Goal: Task Accomplishment & Management: Use online tool/utility

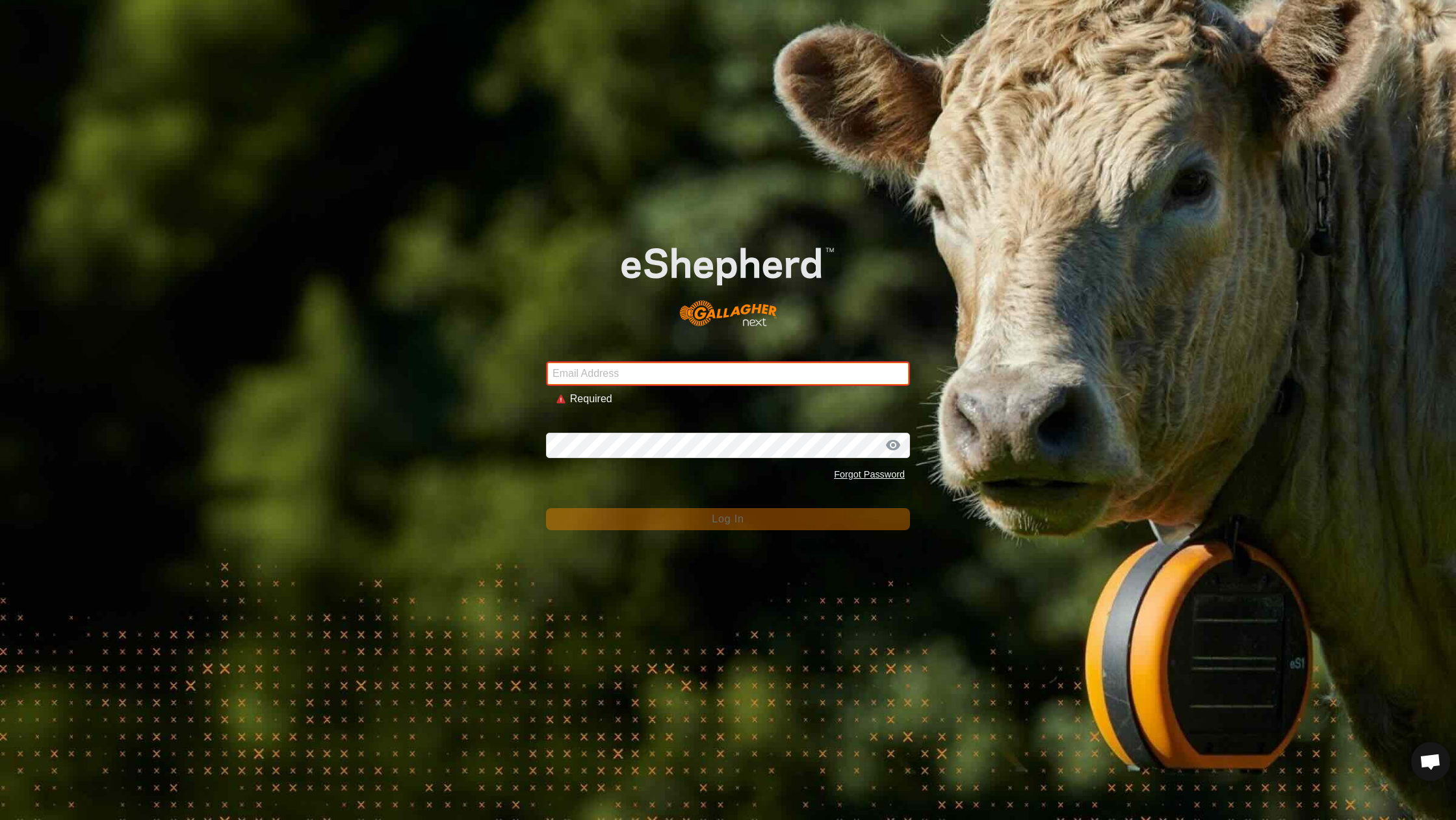
type input "[EMAIL_ADDRESS][DOMAIN_NAME]"
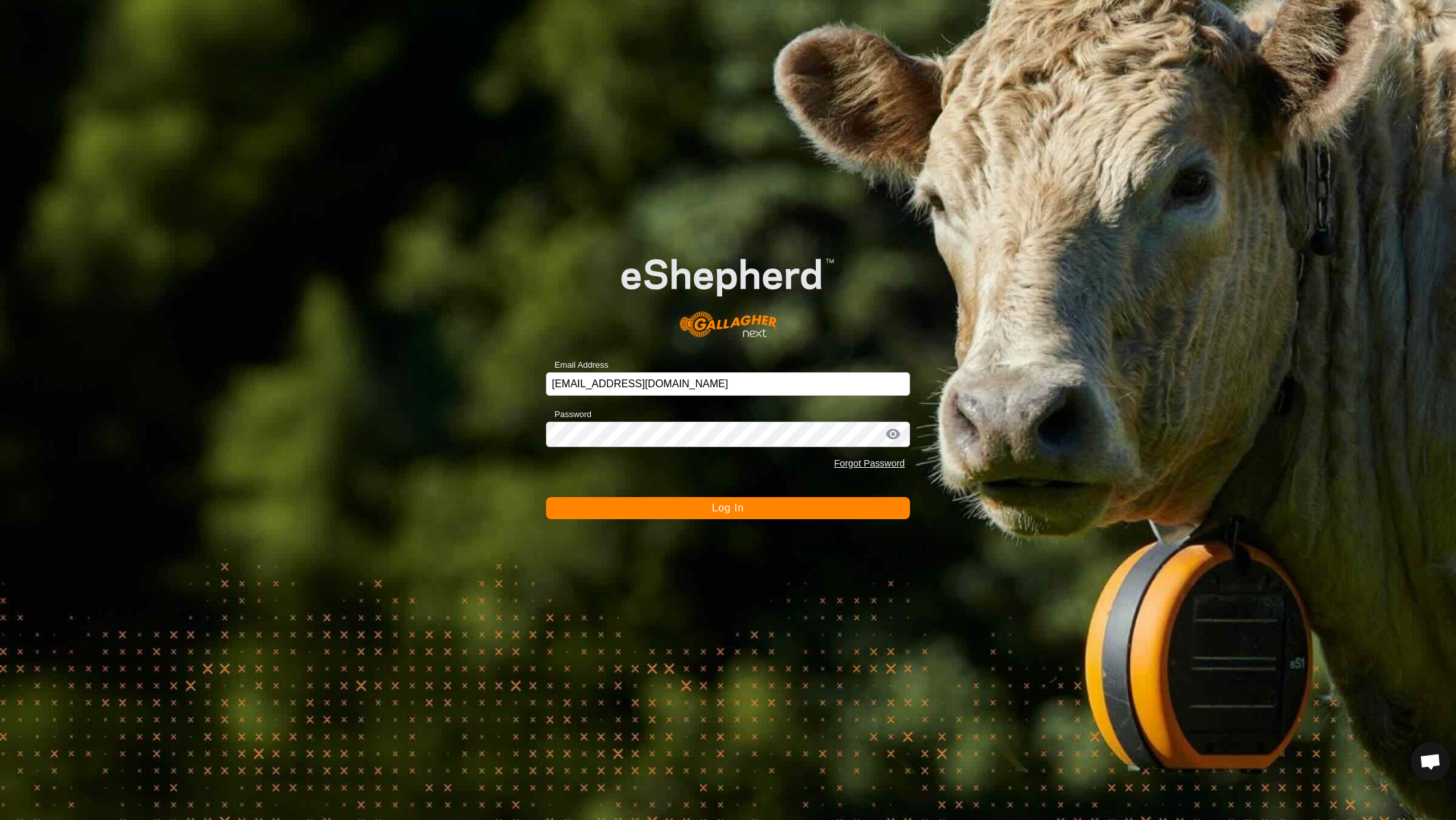
click at [695, 512] on button "Log In" at bounding box center [728, 508] width 364 height 22
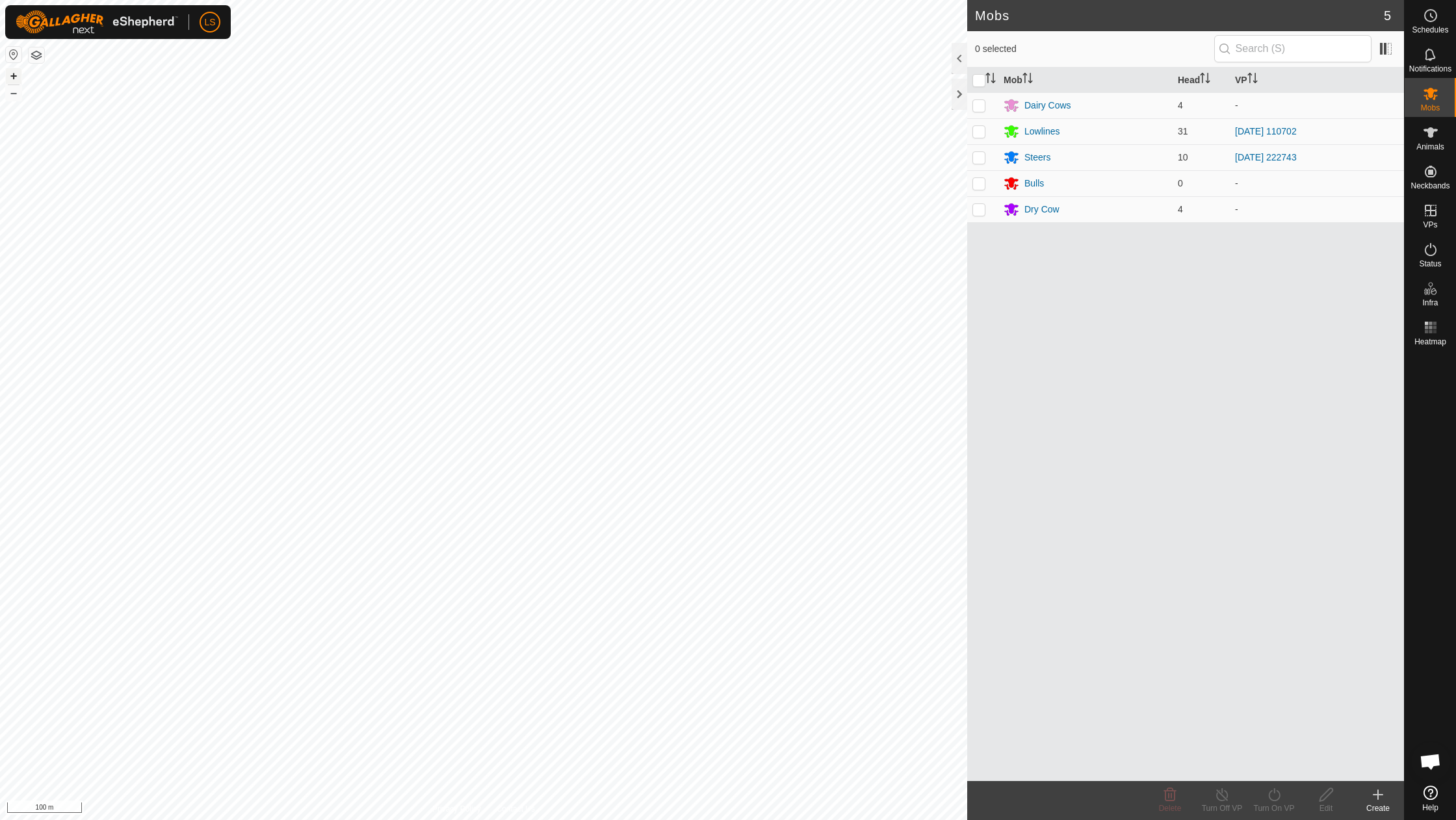
click at [12, 74] on button "+" at bounding box center [13, 76] width 16 height 16
click at [1386, 210] on link "In Rotation" at bounding box center [1348, 210] width 111 height 26
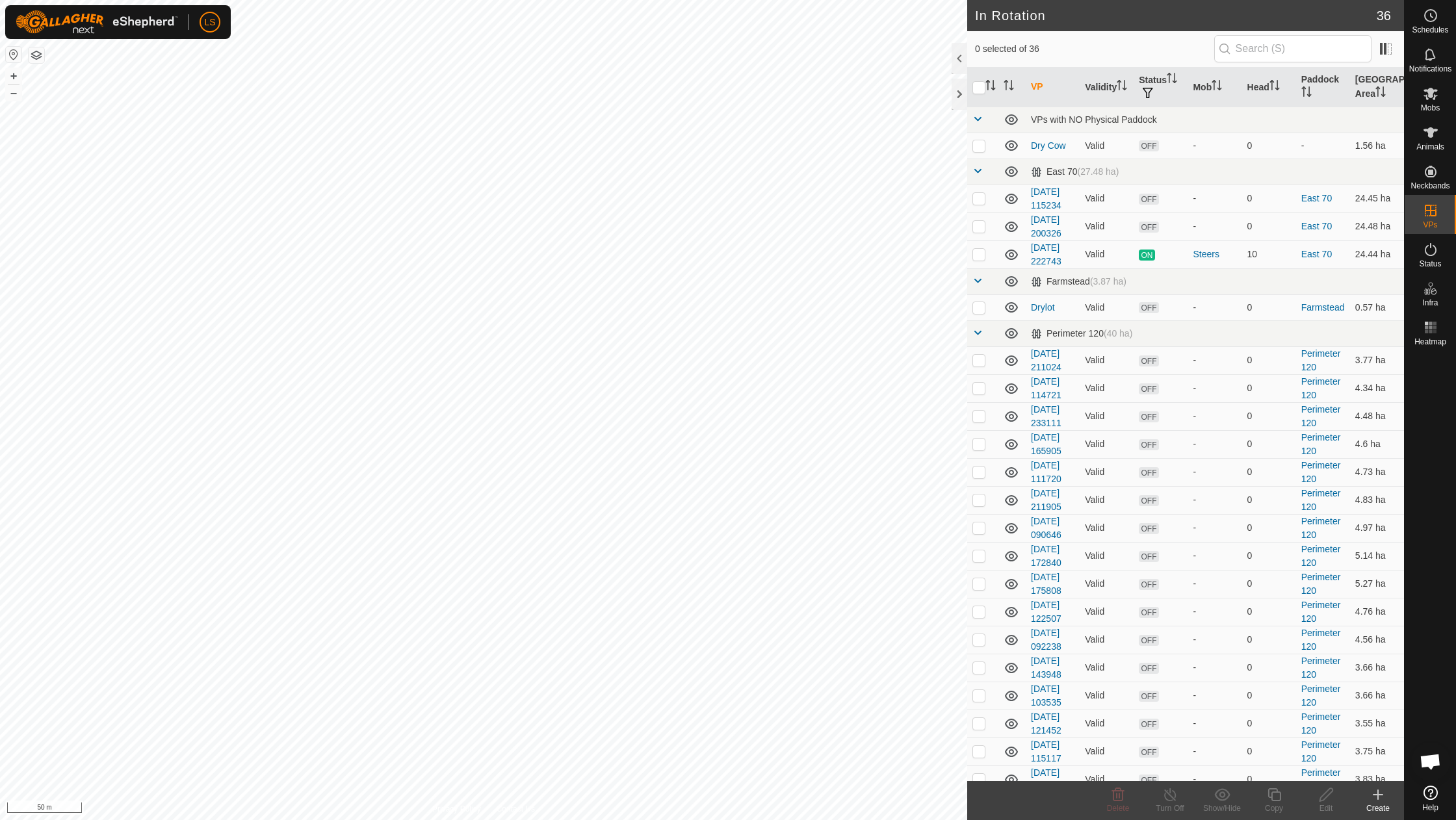
click at [1379, 806] on div "Create" at bounding box center [1377, 808] width 52 height 12
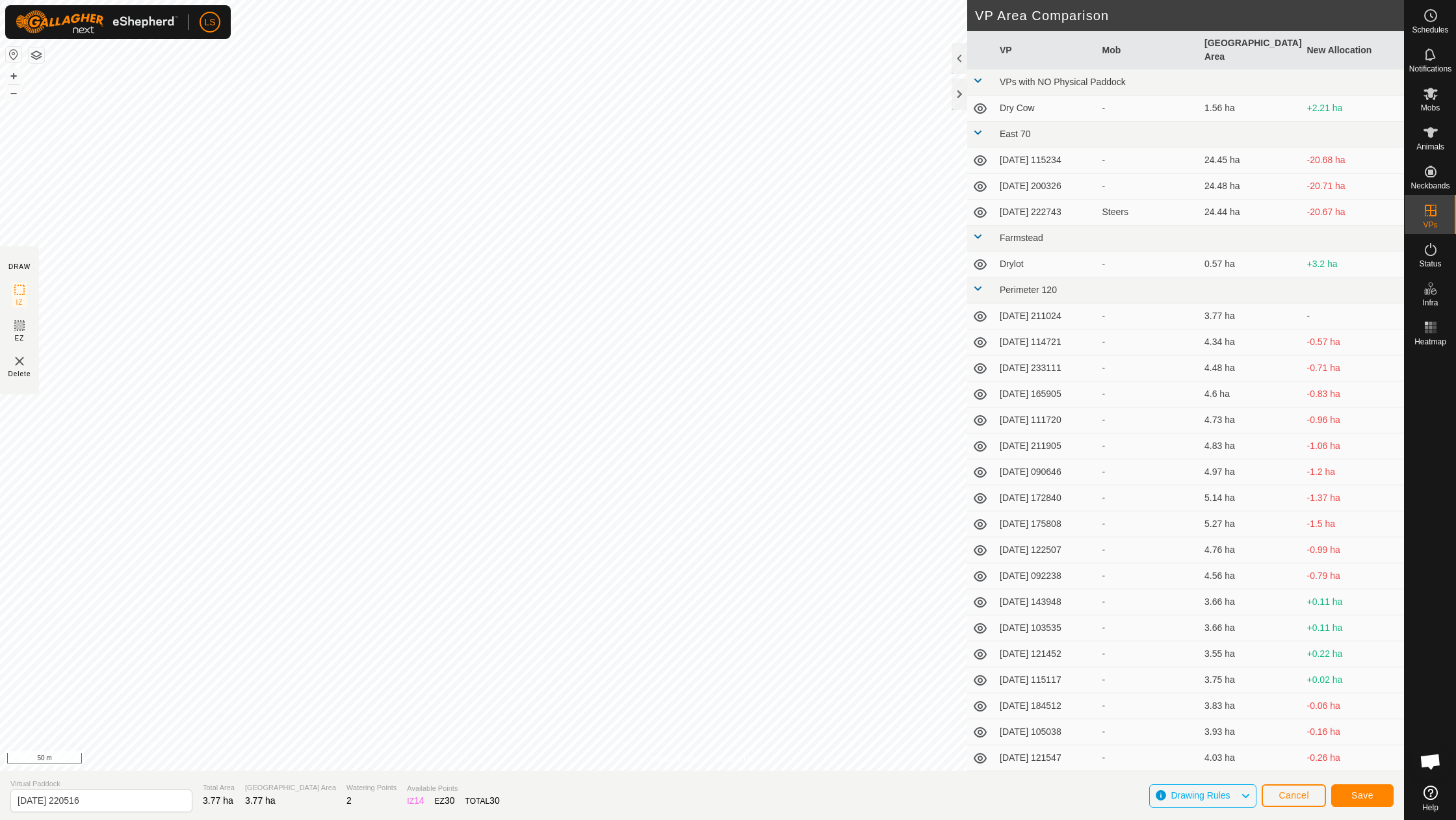
click at [1366, 788] on button "Save" at bounding box center [1362, 795] width 62 height 23
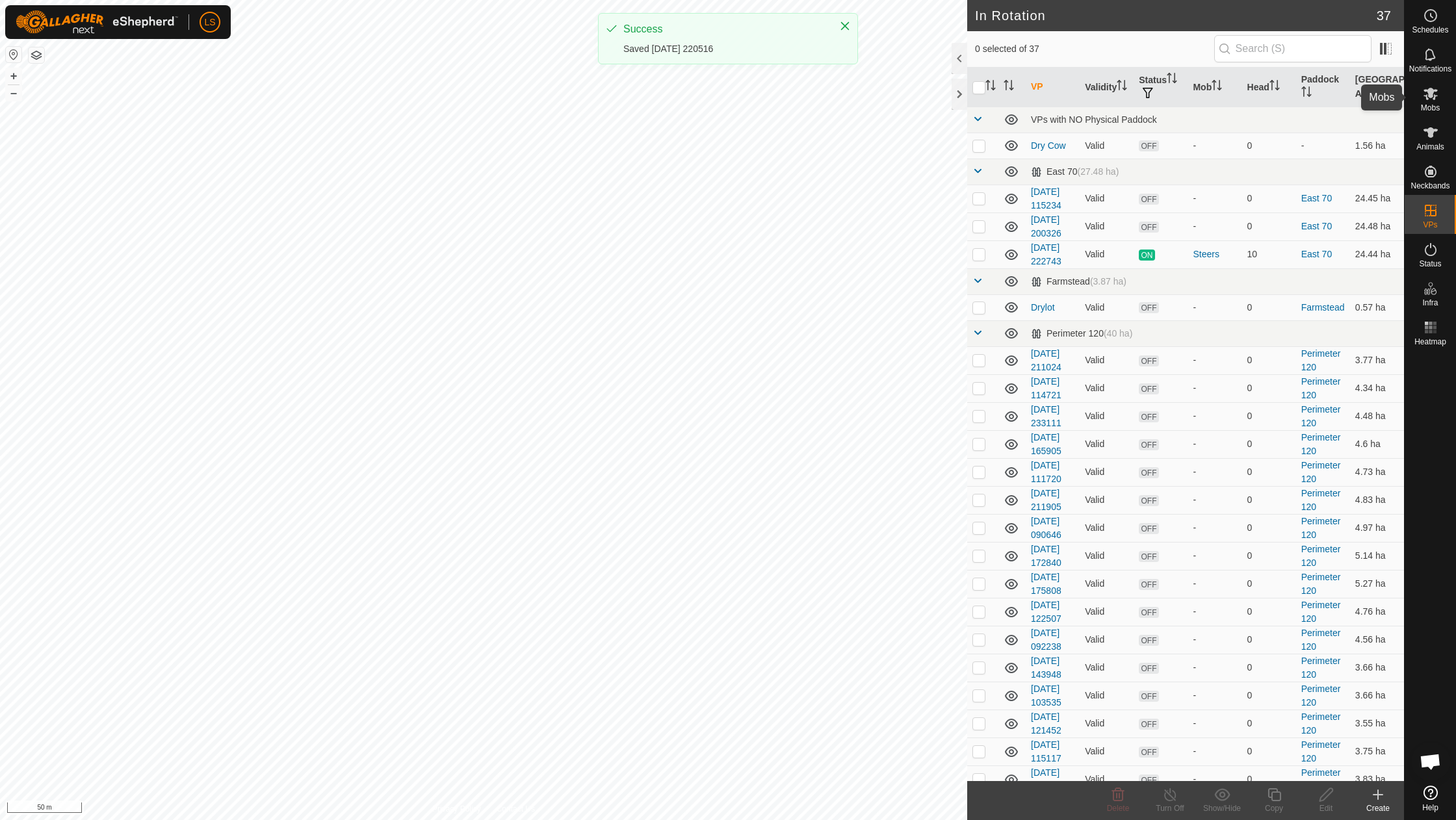
click at [1428, 98] on icon at bounding box center [1430, 93] width 14 height 12
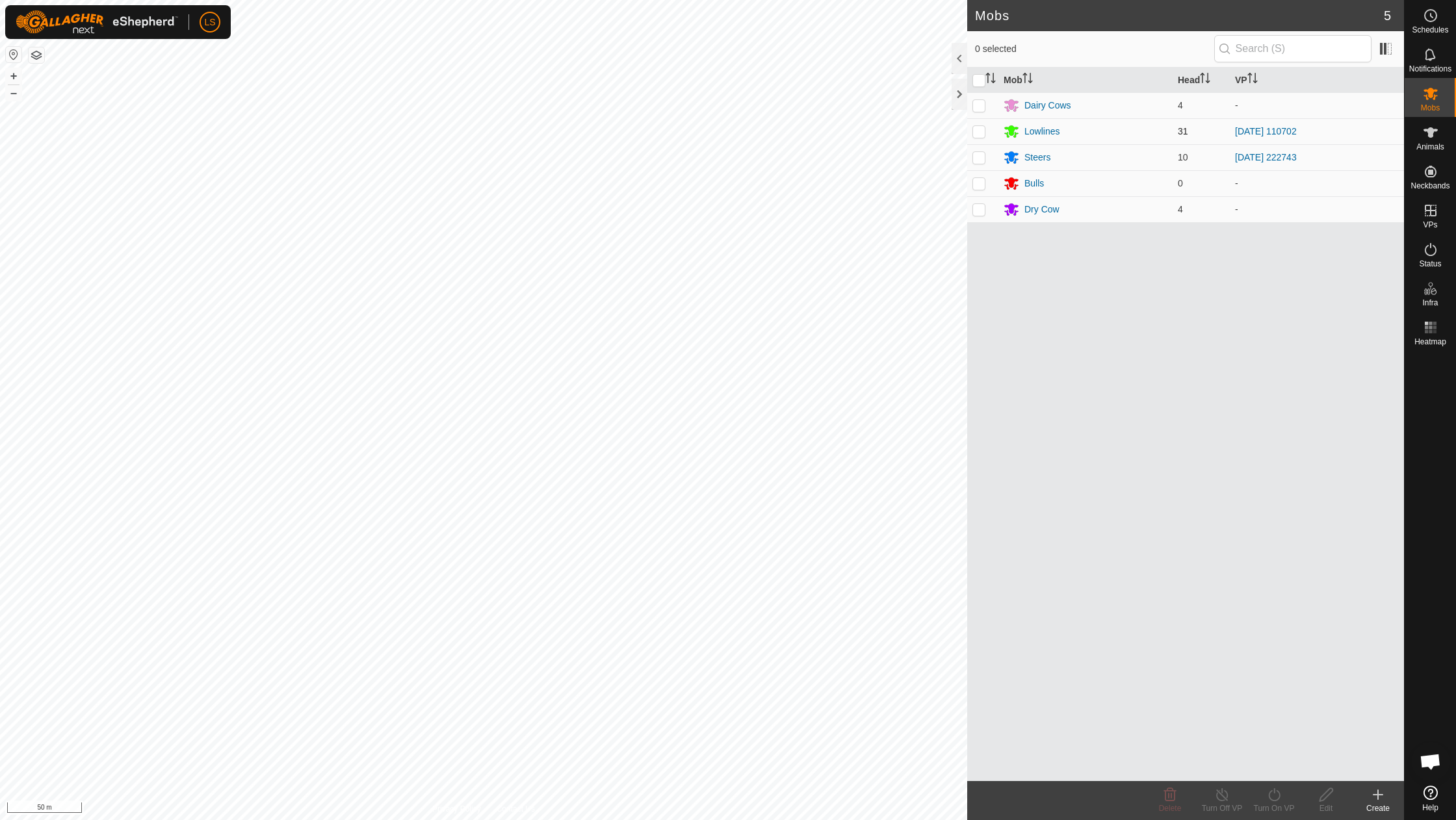
click at [980, 135] on p-checkbox at bounding box center [978, 131] width 13 height 11
checkbox input "true"
click at [1280, 793] on icon at bounding box center [1274, 795] width 16 height 16
click at [1271, 761] on link "Now" at bounding box center [1313, 765] width 129 height 26
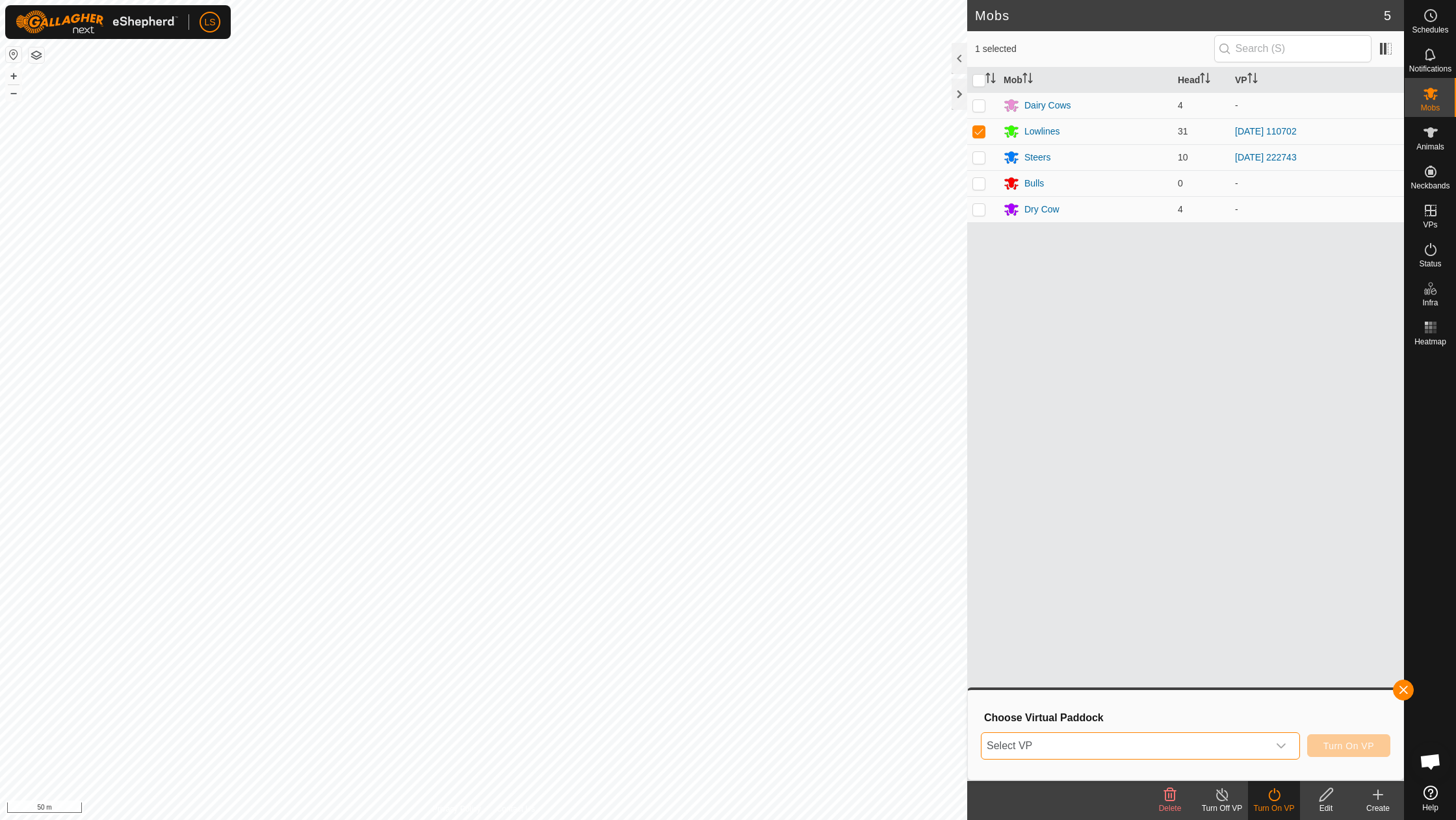
click at [1251, 739] on span "Select VP" at bounding box center [1124, 746] width 287 height 26
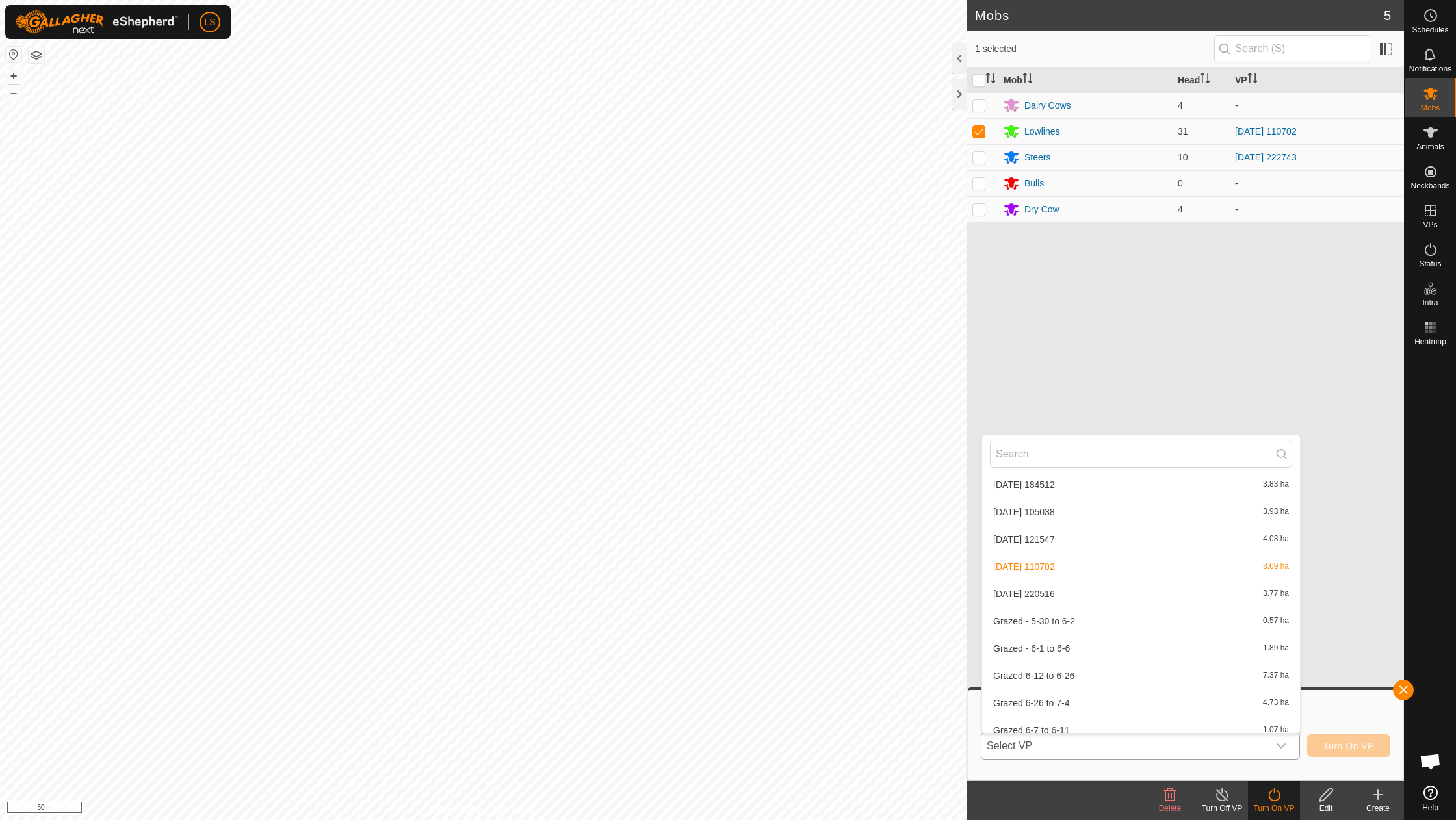
scroll to position [676, 0]
click at [1022, 571] on li "[DATE] 220516 3.77 ha" at bounding box center [1141, 584] width 318 height 26
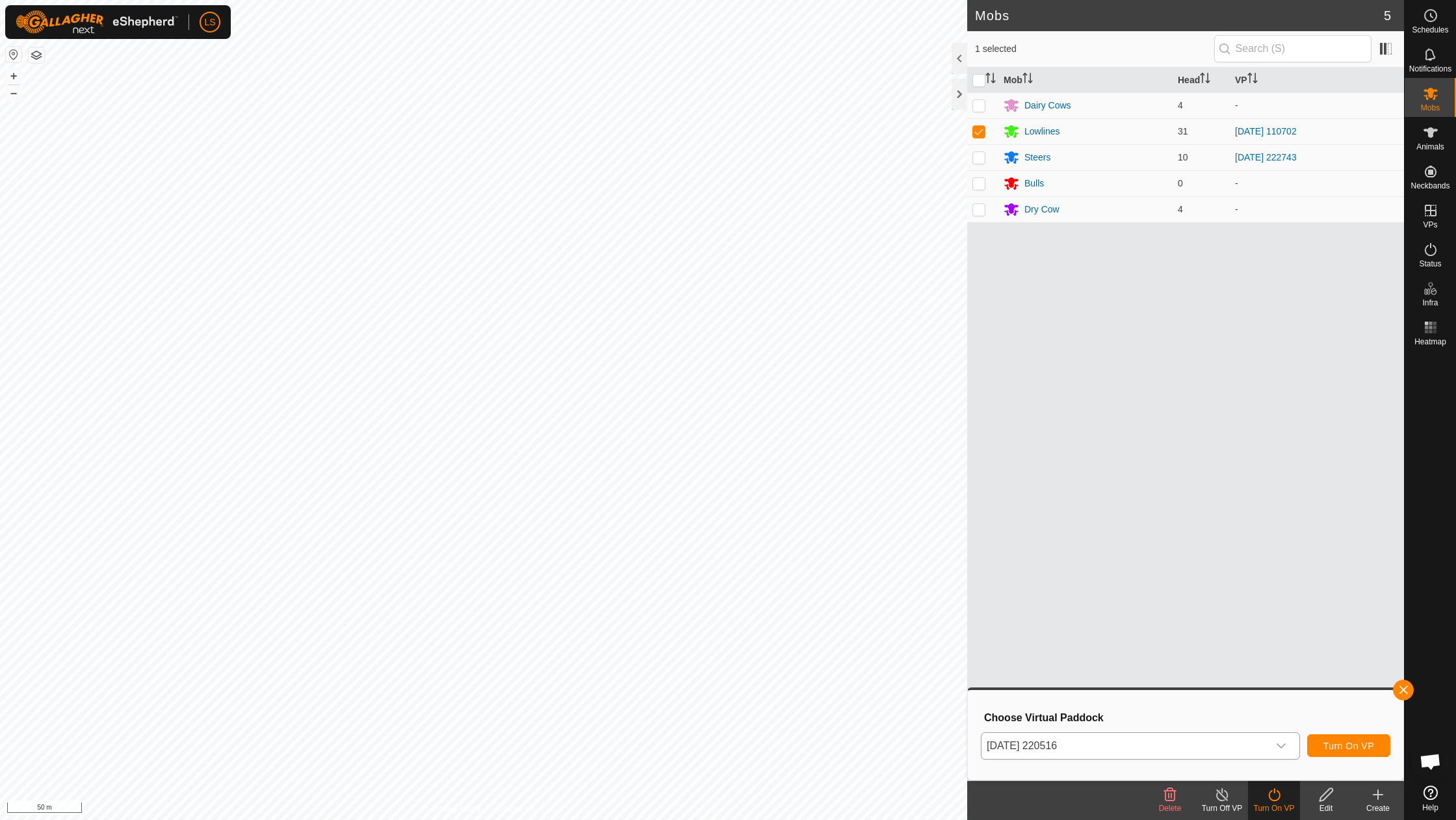
click at [1358, 747] on span "Turn On VP" at bounding box center [1349, 746] width 51 height 11
